Goal: Task Accomplishment & Management: Manage account settings

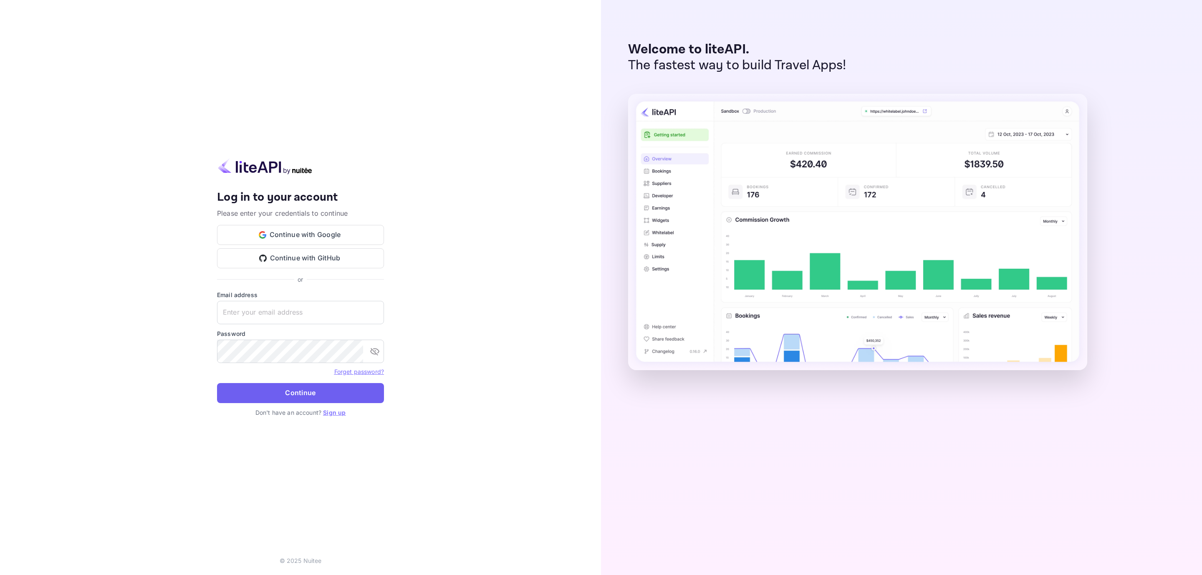
type input "[EMAIL_ADDRESS][DOMAIN_NAME]"
click at [311, 399] on button "Continue" at bounding box center [300, 393] width 167 height 20
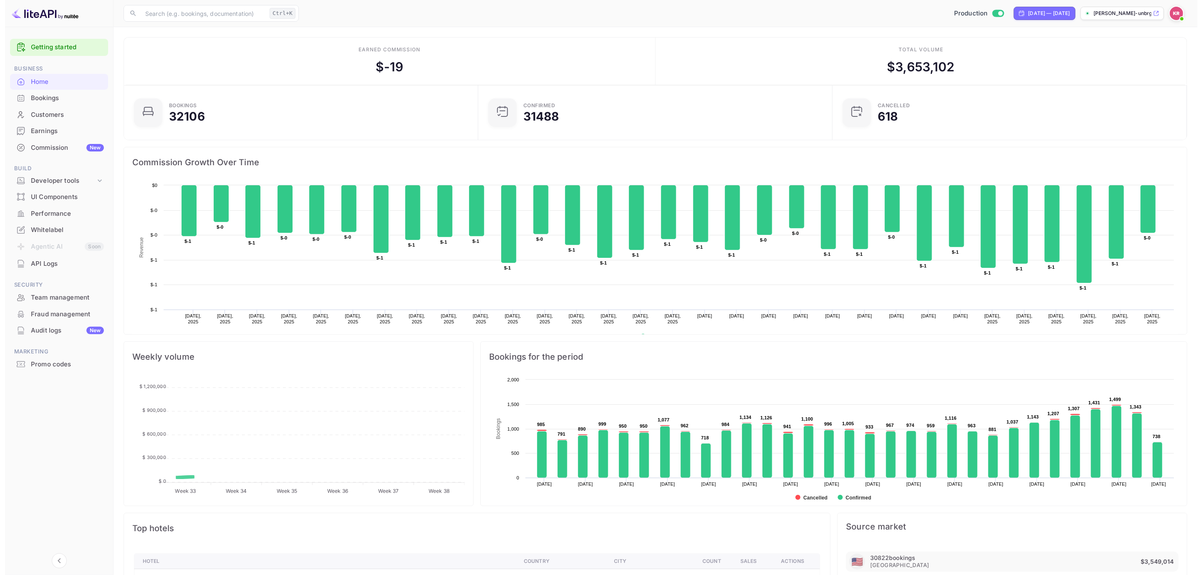
scroll to position [9, 10]
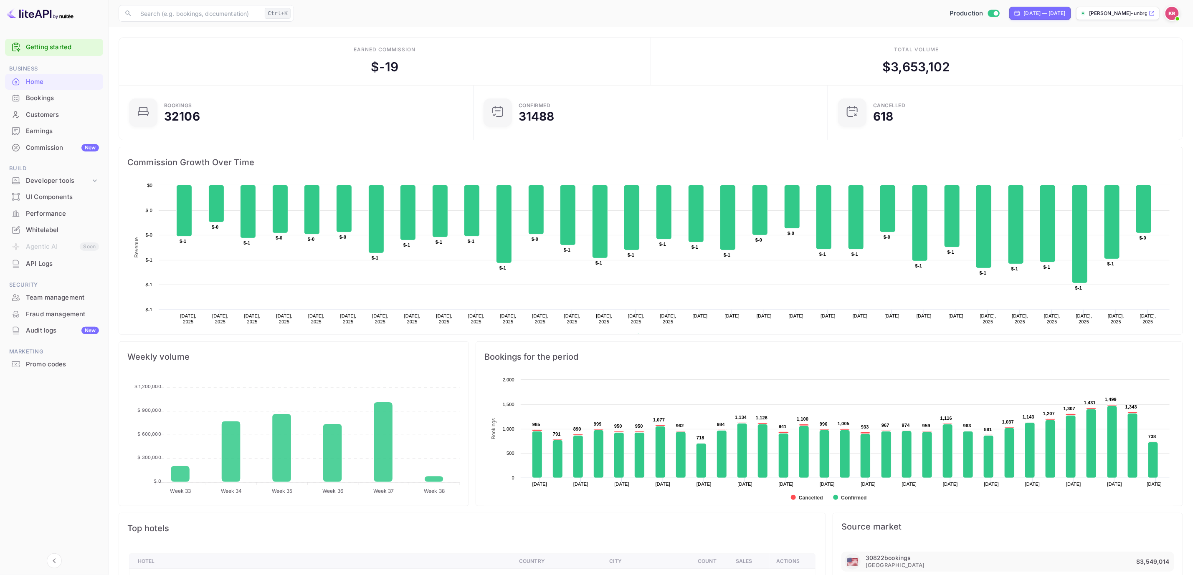
click at [44, 99] on div "Bookings" at bounding box center [62, 99] width 73 height 10
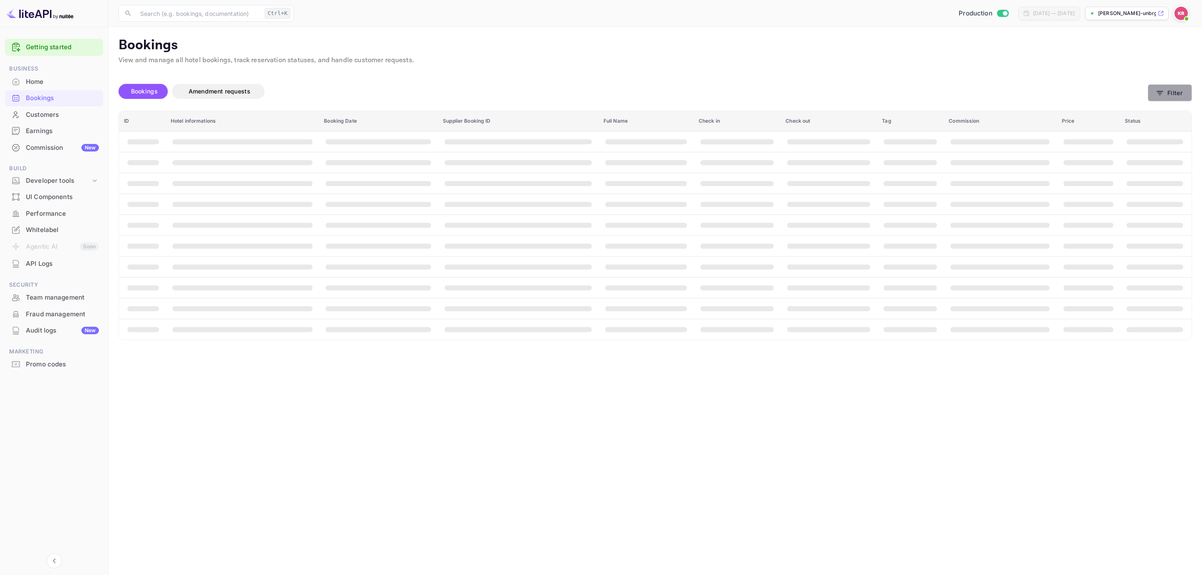
click at [1159, 85] on button "Filter" at bounding box center [1170, 92] width 44 height 17
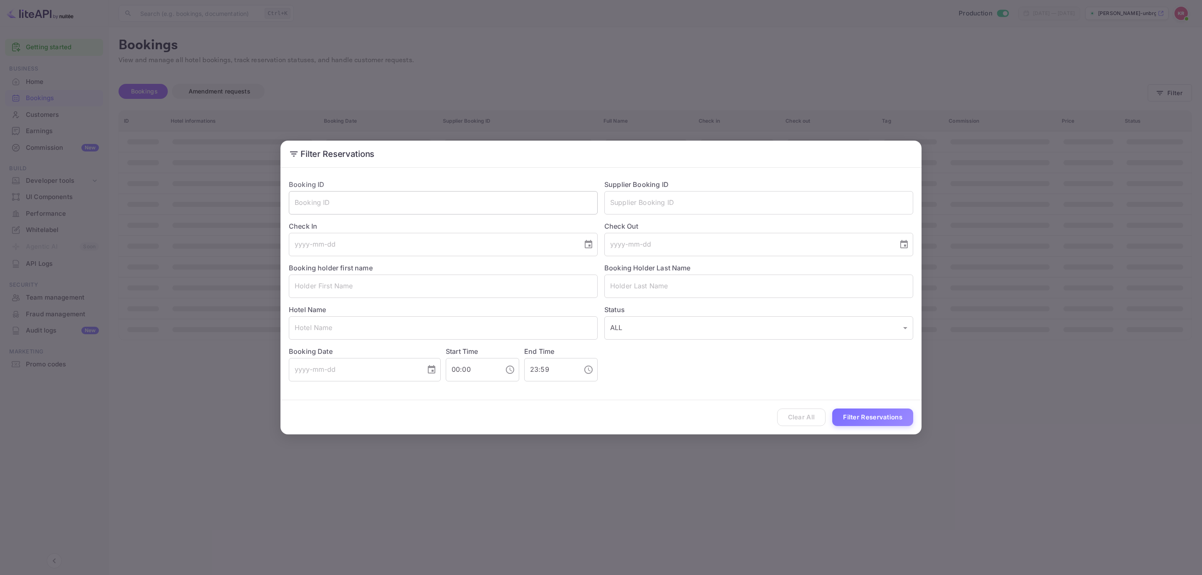
click at [448, 210] on input "text" at bounding box center [443, 202] width 309 height 23
paste input "SfGMnS0u4"
type input "SfGMnS0u4"
click at [877, 426] on button "Filter Reservations" at bounding box center [872, 418] width 81 height 18
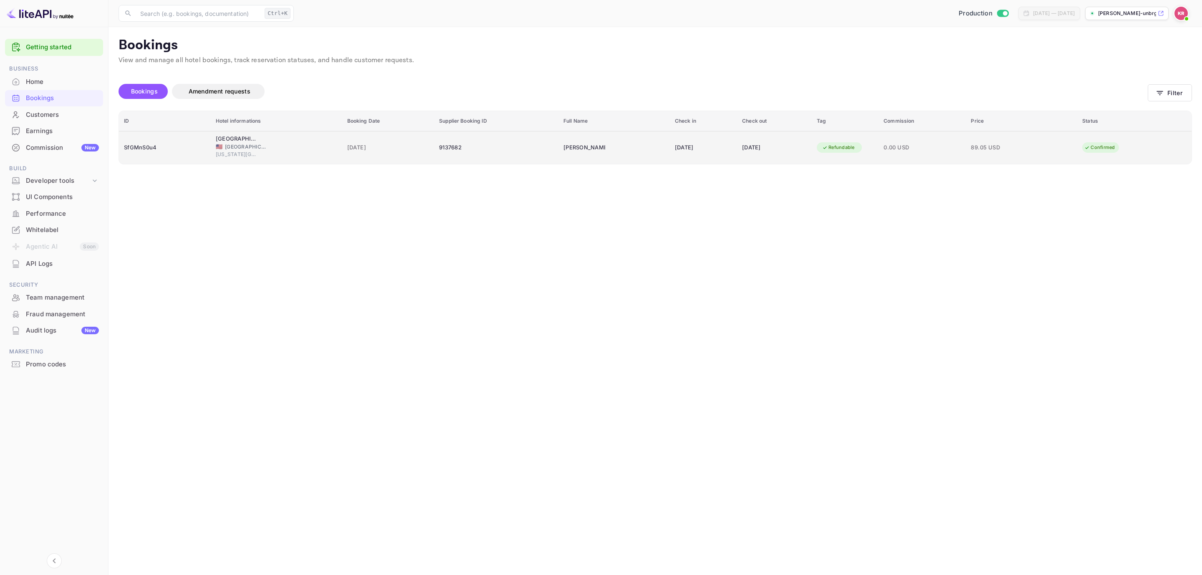
click at [466, 147] on div "9137682" at bounding box center [496, 147] width 114 height 13
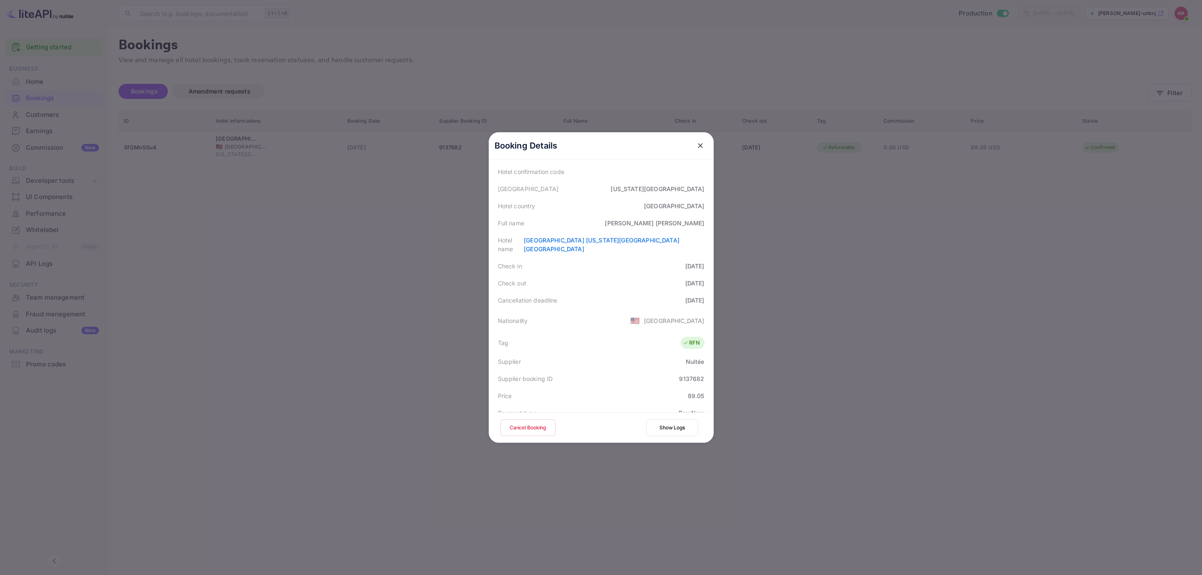
scroll to position [63, 0]
click at [509, 426] on button "Cancel Booking" at bounding box center [528, 428] width 55 height 17
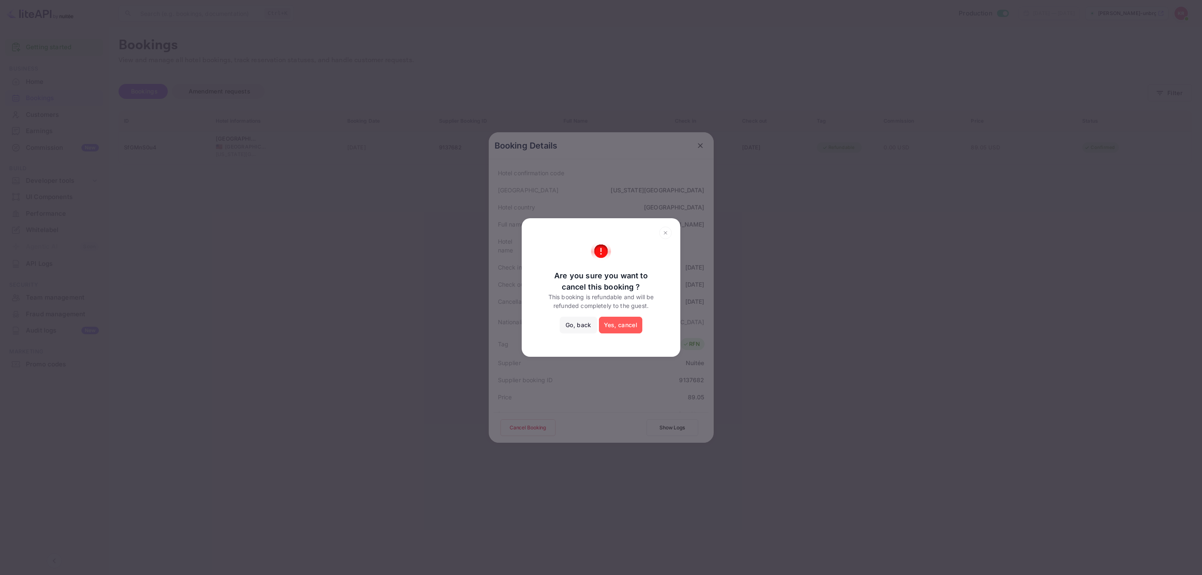
click at [626, 319] on button "Yes, cancel" at bounding box center [620, 325] width 43 height 17
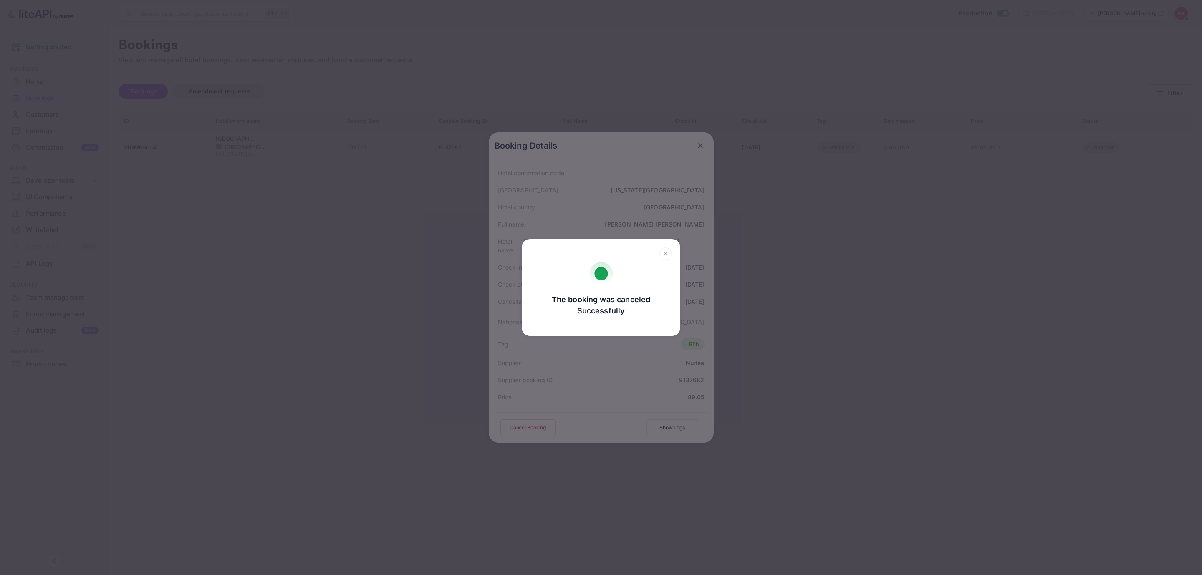
click at [584, 257] on div at bounding box center [601, 255] width 142 height 15
click at [812, 284] on div "The booking was canceled Successfully Go, back Yes, cancel" at bounding box center [601, 287] width 1202 height 575
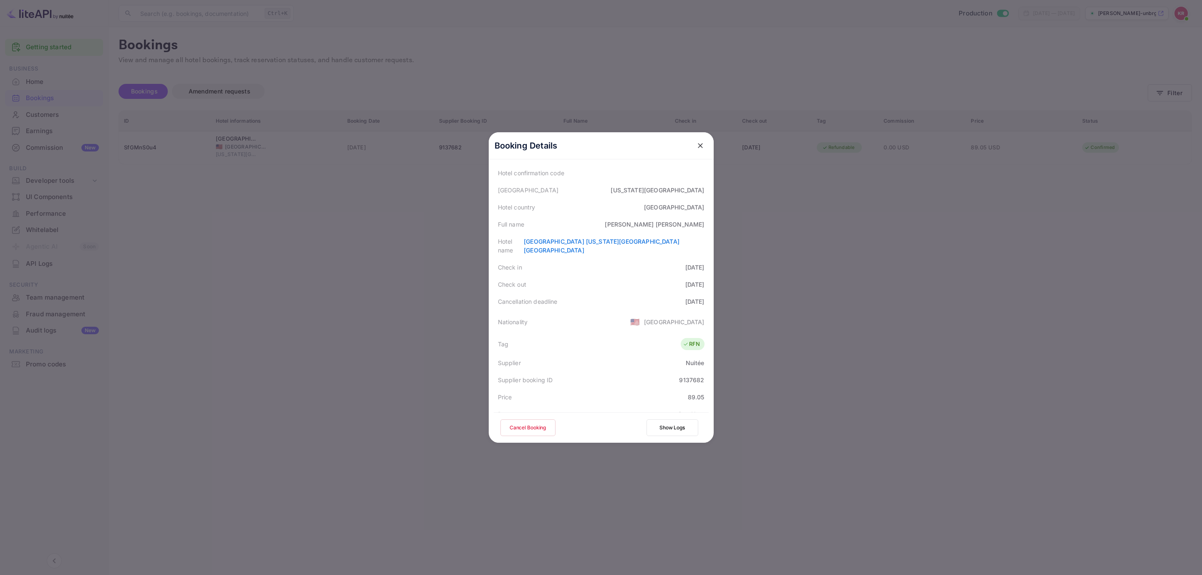
click at [698, 145] on icon "close" at bounding box center [700, 145] width 5 height 5
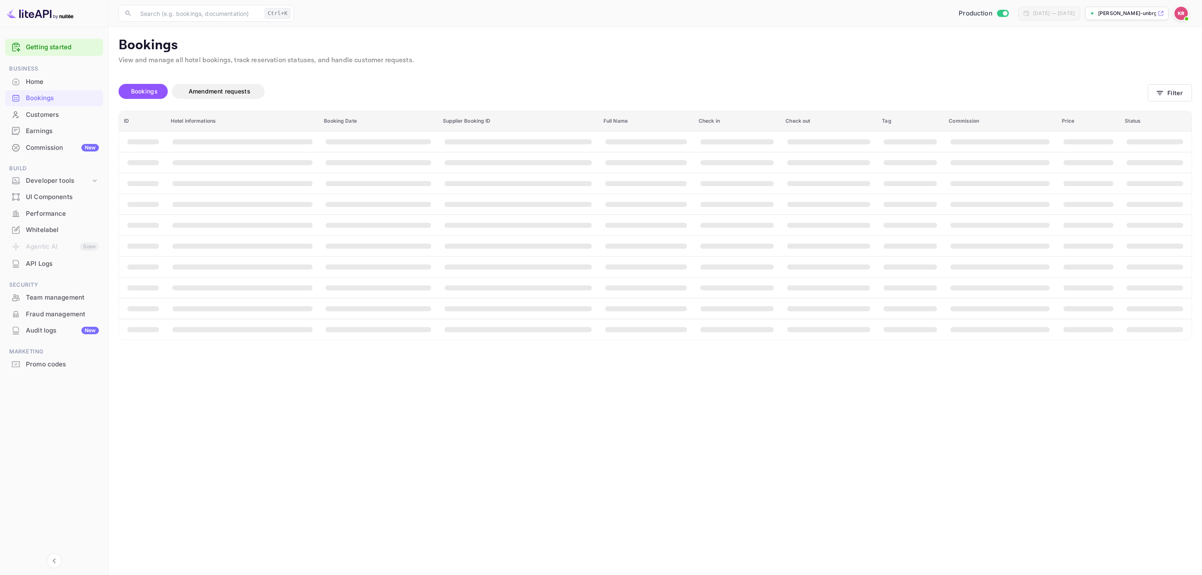
click at [152, 78] on div "Bookings Amendment requests" at bounding box center [633, 93] width 1029 height 35
click at [141, 109] on div "Bookings Amendment requests" at bounding box center [633, 93] width 1029 height 35
click at [144, 96] on span "Bookings" at bounding box center [144, 91] width 35 height 10
click at [144, 88] on span "Bookings" at bounding box center [144, 91] width 27 height 7
click at [1166, 89] on button "Filter" at bounding box center [1170, 92] width 44 height 17
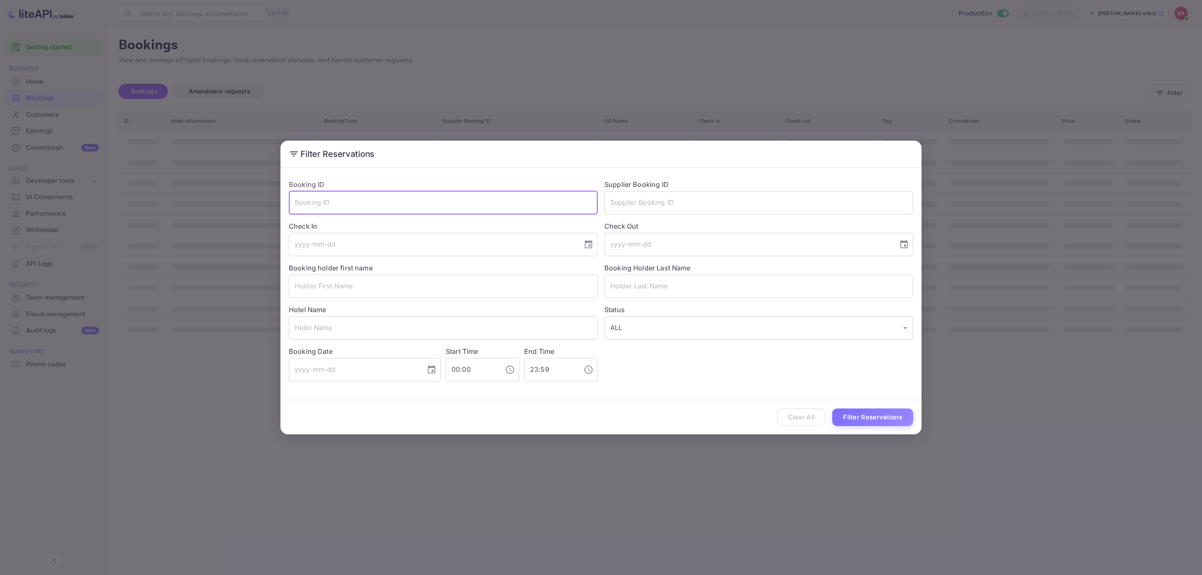
click at [387, 208] on input "text" at bounding box center [443, 202] width 309 height 23
paste input "SfGMnS0u4"
type input "SfGMnS0u4"
click at [862, 426] on button "Filter Reservations" at bounding box center [872, 418] width 81 height 18
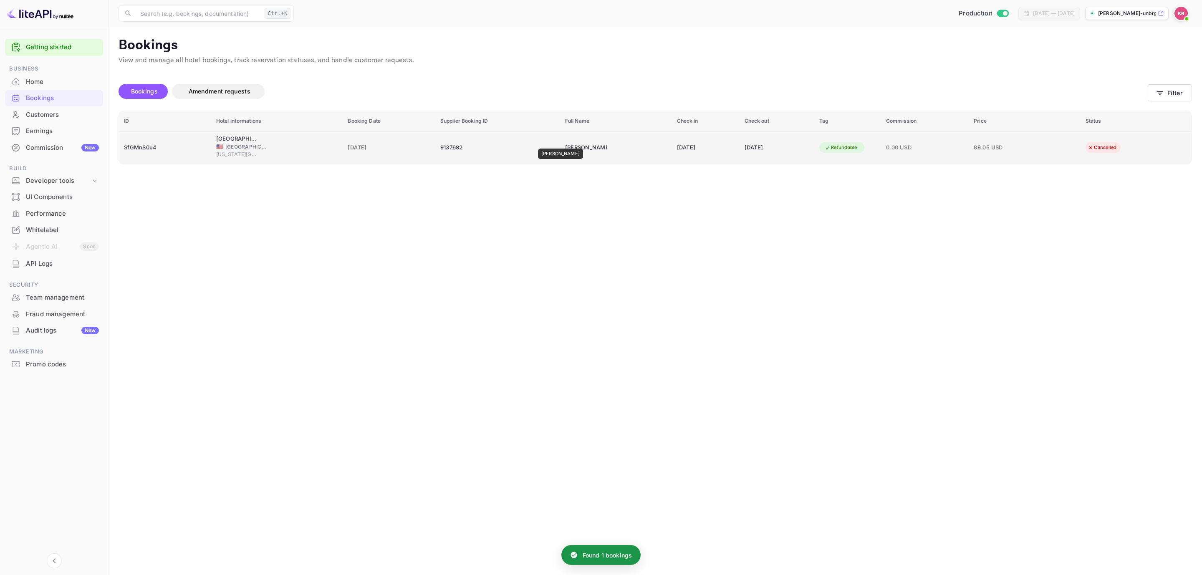
click at [565, 143] on div "Abel Diaz" at bounding box center [586, 147] width 42 height 13
